Goal: Task Accomplishment & Management: Manage account settings

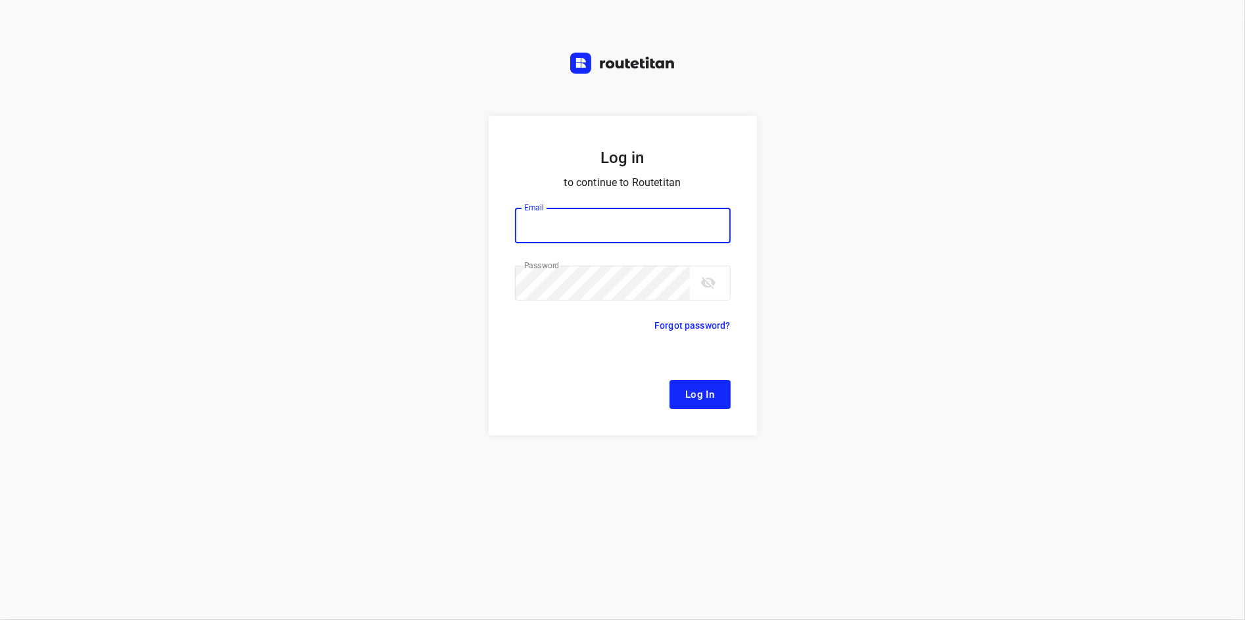
type input "[EMAIL_ADDRESS][DOMAIN_NAME]"
click at [689, 398] on span "Log In" at bounding box center [700, 394] width 30 height 17
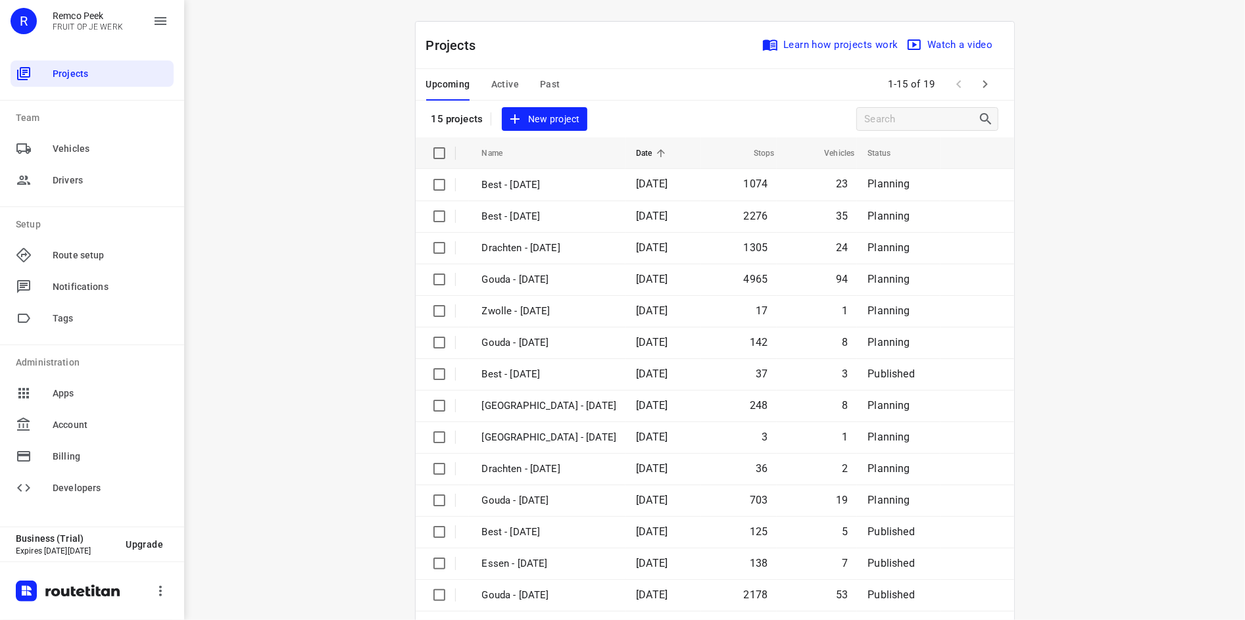
click at [550, 86] on span "Past" at bounding box center [550, 84] width 20 height 16
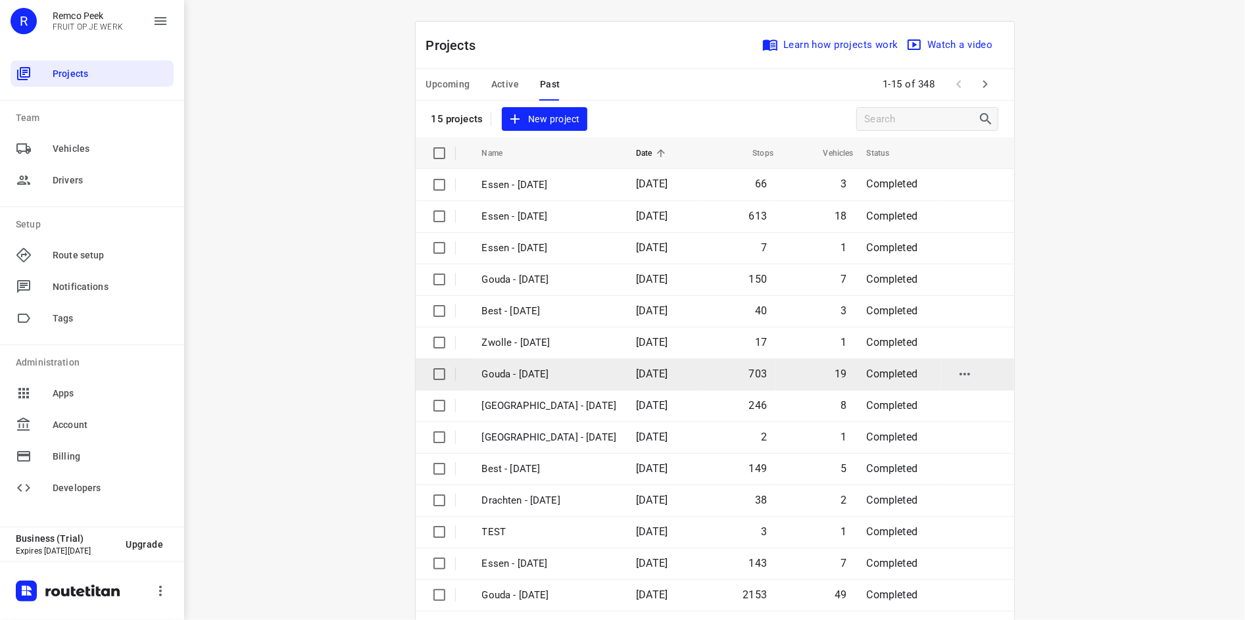
scroll to position [44, 0]
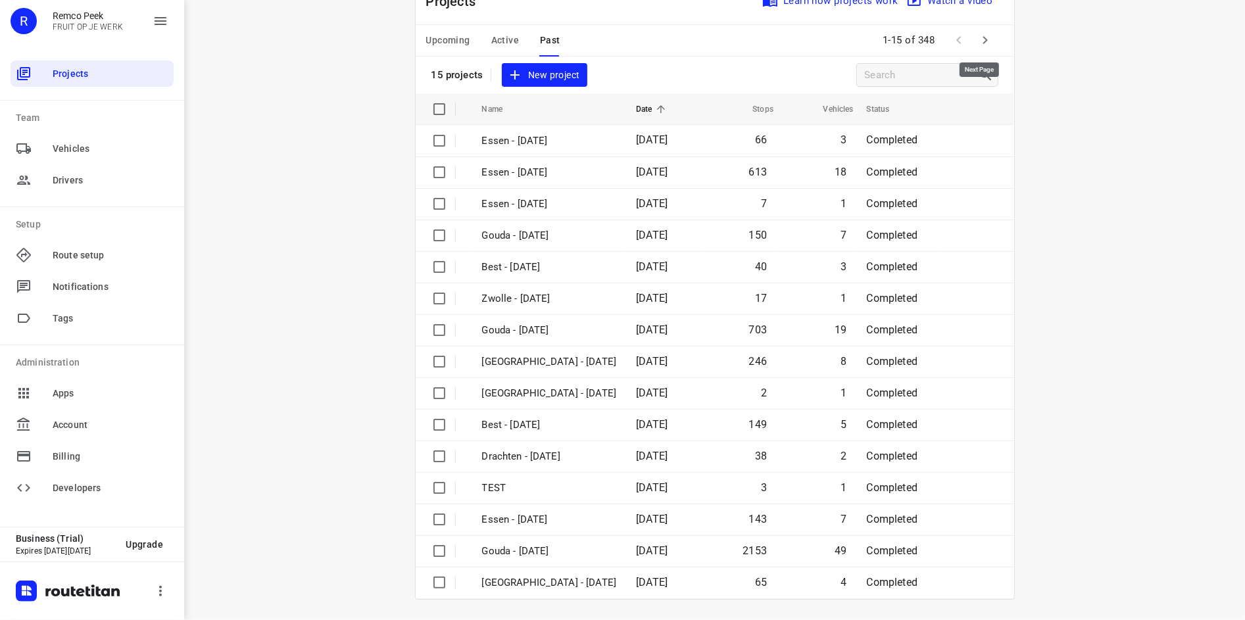
click at [978, 37] on icon "button" at bounding box center [986, 40] width 16 height 16
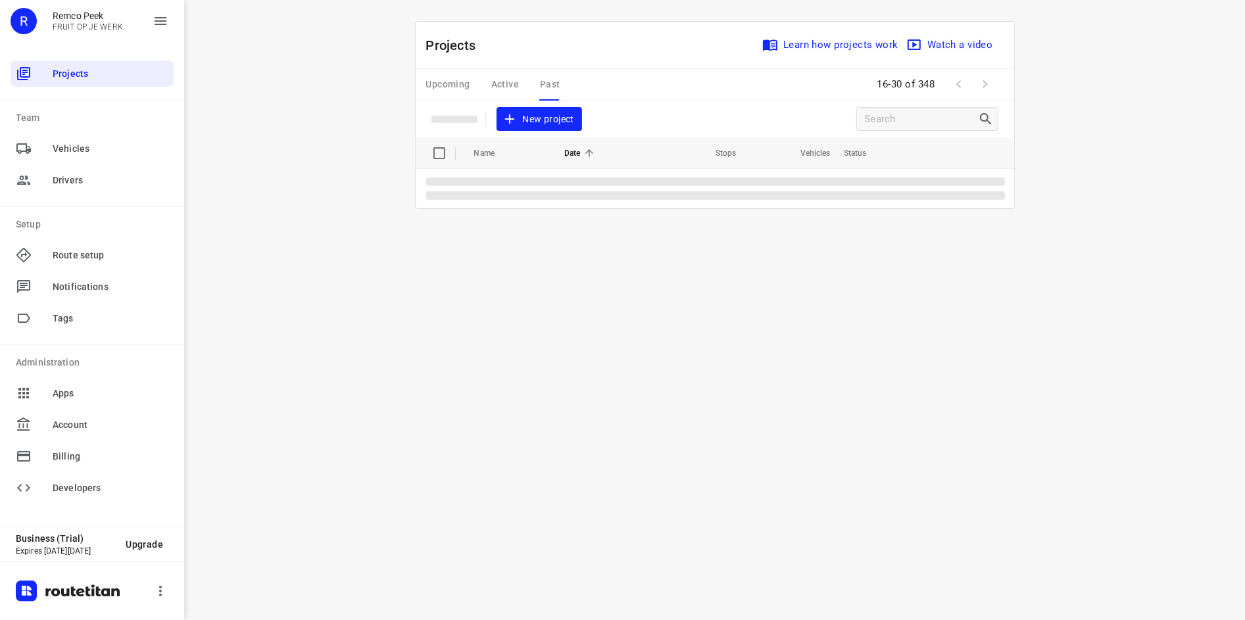
scroll to position [0, 0]
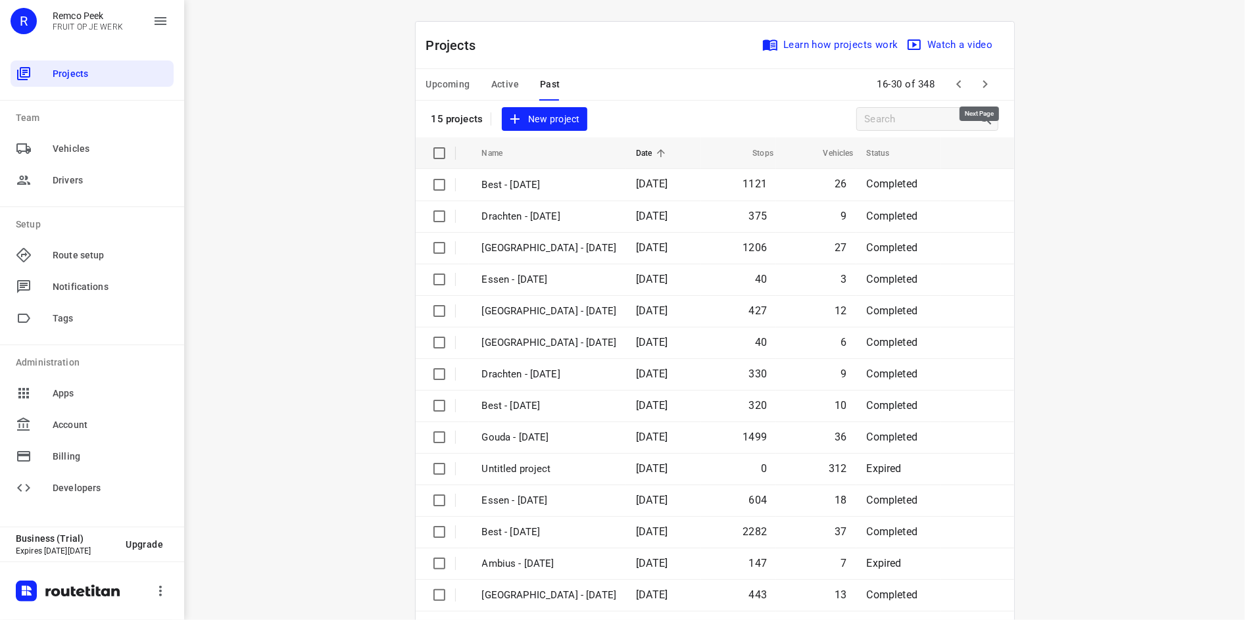
click at [972, 76] on button "button" at bounding box center [985, 84] width 26 height 26
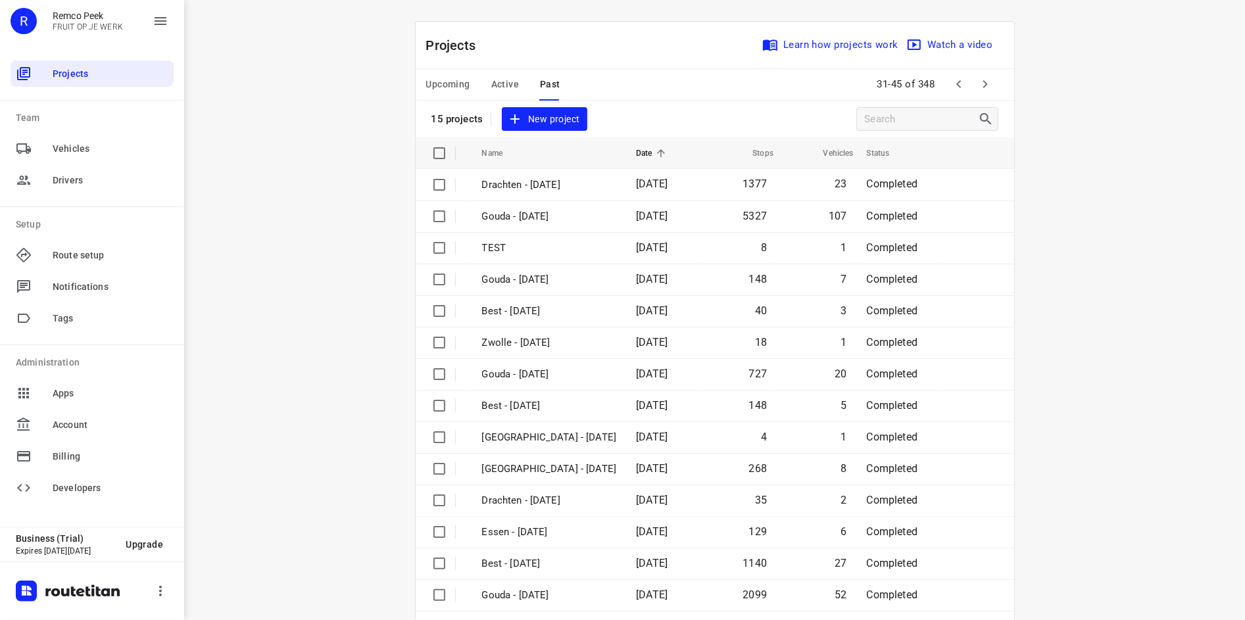
click at [964, 85] on button "button" at bounding box center [959, 84] width 26 height 26
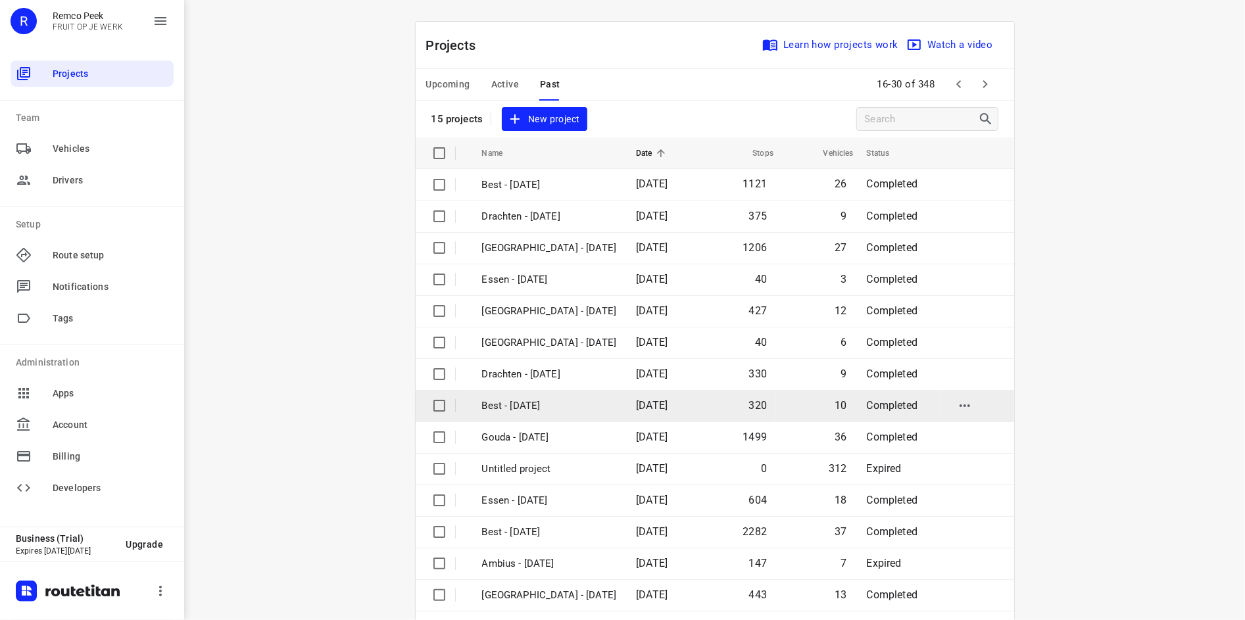
scroll to position [44, 0]
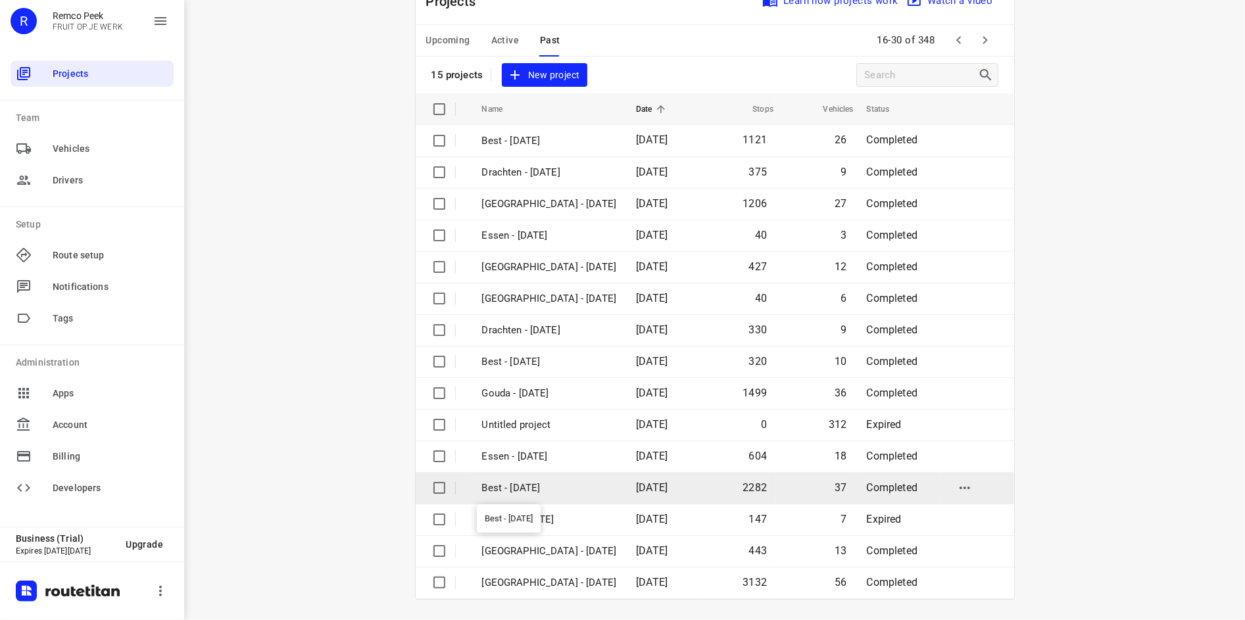
click at [549, 483] on p "Best - [DATE]" at bounding box center [549, 488] width 135 height 15
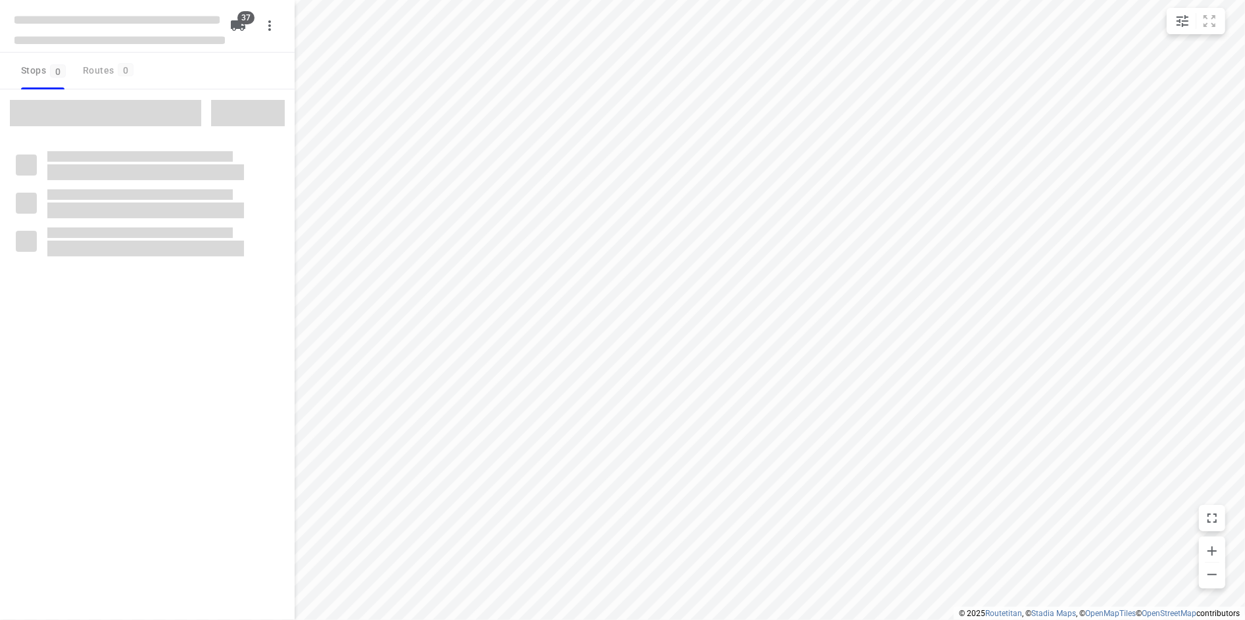
checkbox input "true"
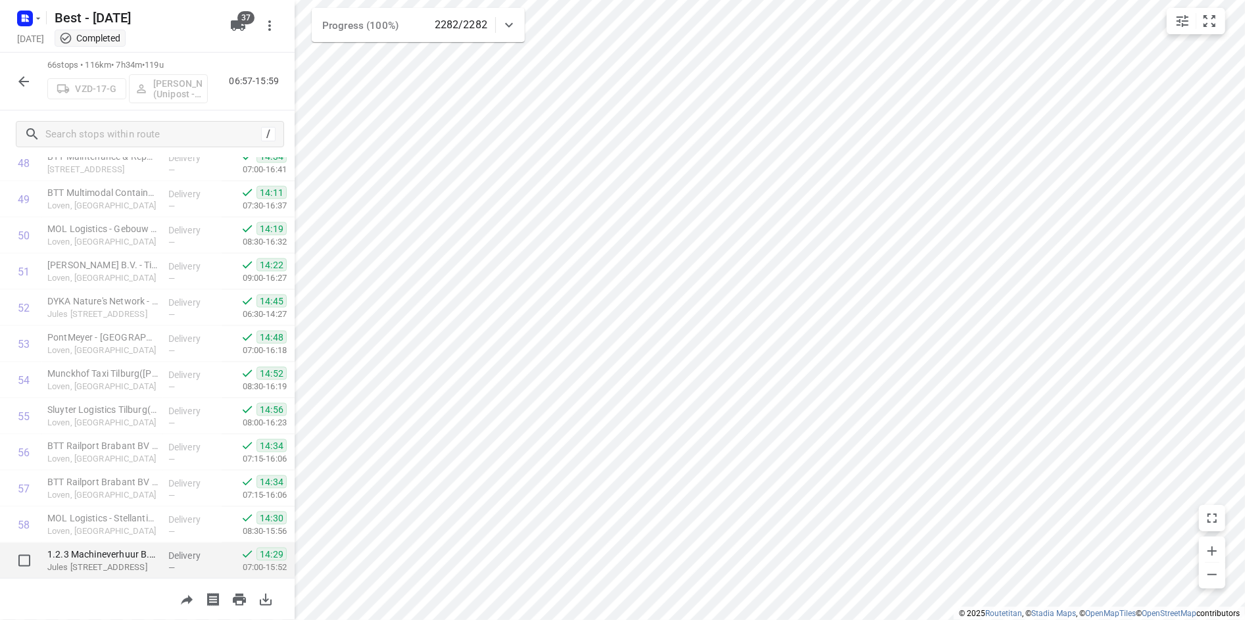
scroll to position [1776, 0]
